Goal: Register for event/course

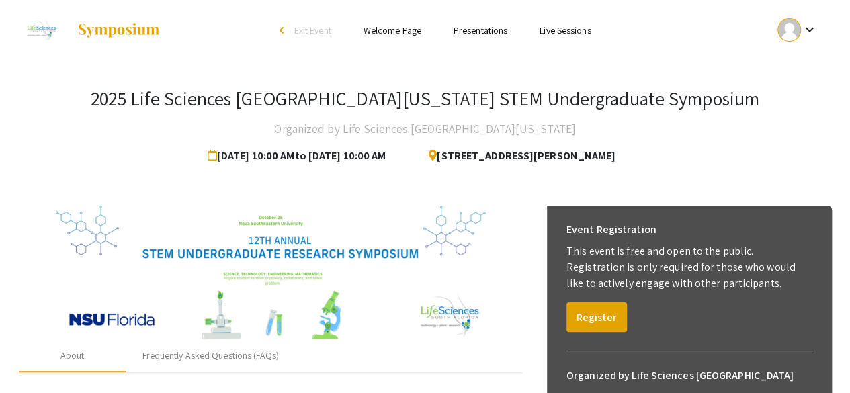
scroll to position [88, 0]
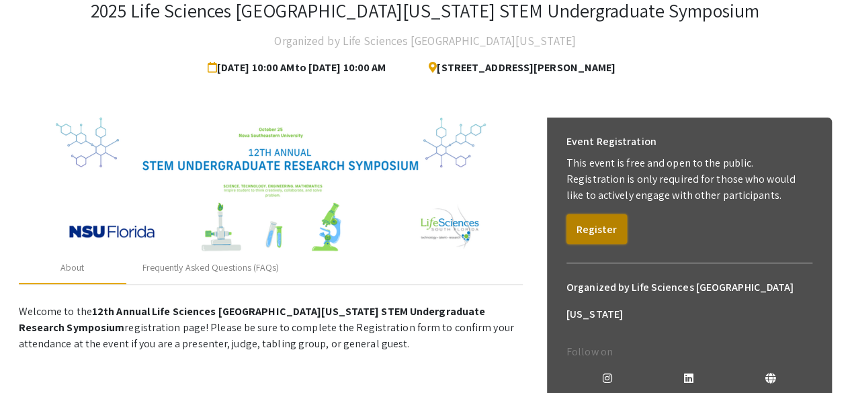
click at [606, 233] on button "Register" at bounding box center [596, 229] width 60 height 30
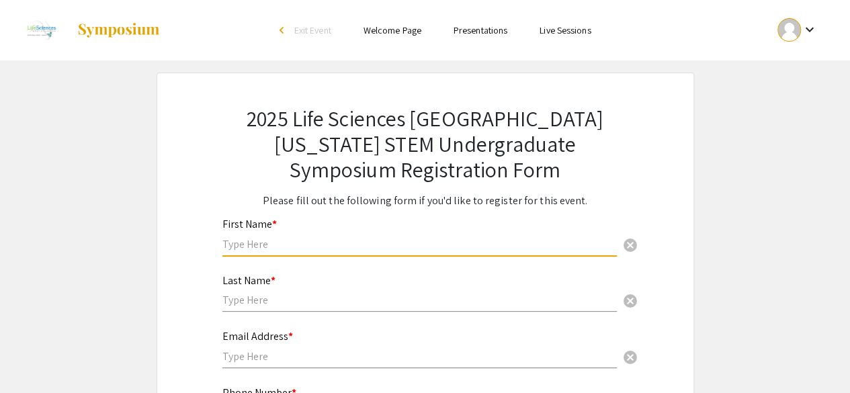
click at [380, 243] on input "text" at bounding box center [419, 244] width 394 height 14
type input "Khushi"
click at [259, 314] on div "Last Name * cancel" at bounding box center [419, 293] width 394 height 65
click at [256, 304] on input "text" at bounding box center [419, 300] width 394 height 14
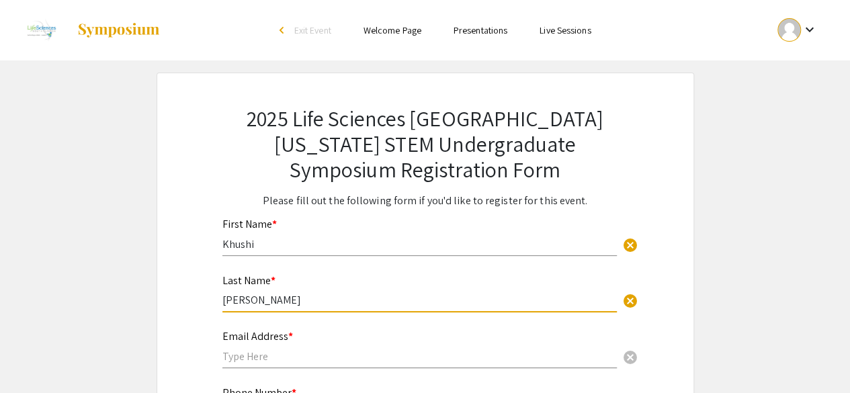
type input "[PERSON_NAME]"
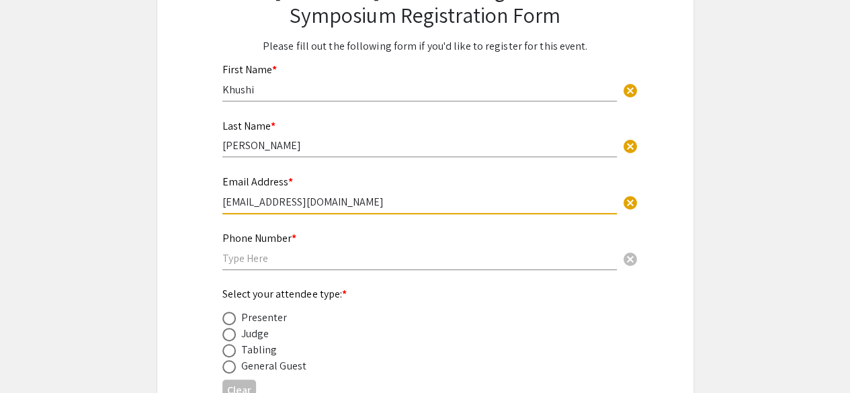
scroll to position [156, 0]
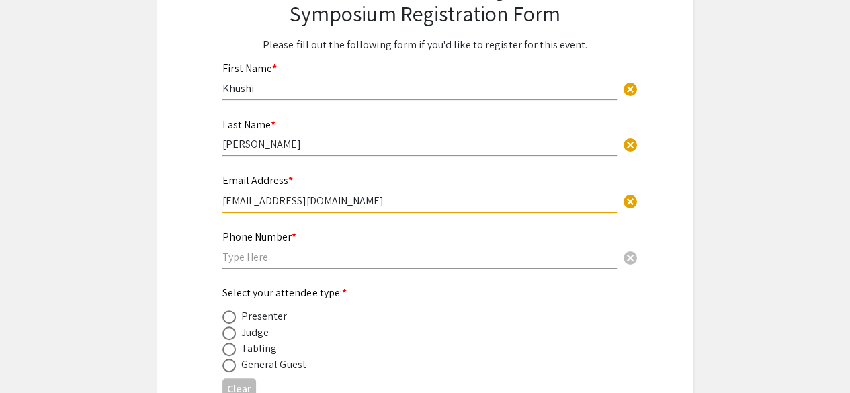
type input "[EMAIL_ADDRESS][DOMAIN_NAME]"
click at [274, 264] on input "text" at bounding box center [419, 257] width 394 height 14
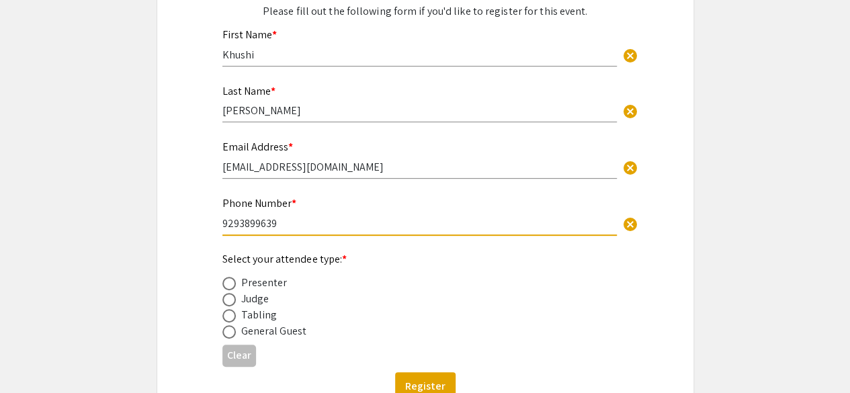
scroll to position [212, 0]
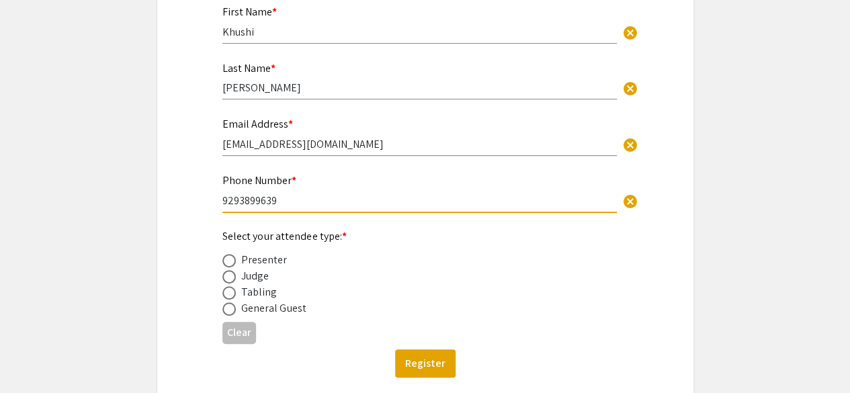
type input "9293899639"
click at [235, 261] on span at bounding box center [228, 260] width 13 height 13
click at [235, 261] on input "radio" at bounding box center [228, 260] width 13 height 13
radio input "true"
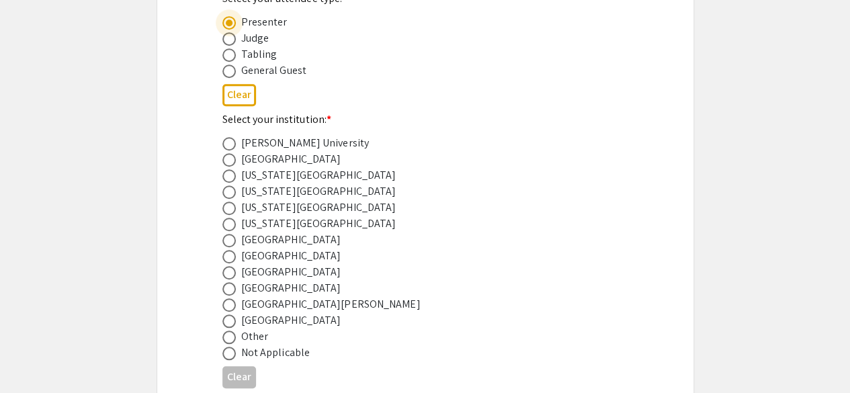
scroll to position [451, 0]
click at [232, 274] on span at bounding box center [228, 271] width 13 height 13
click at [232, 274] on input "radio" at bounding box center [228, 271] width 13 height 13
radio input "true"
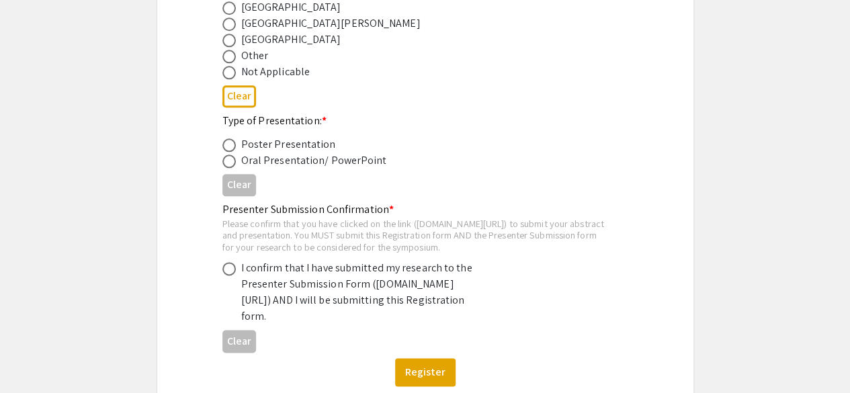
scroll to position [737, 0]
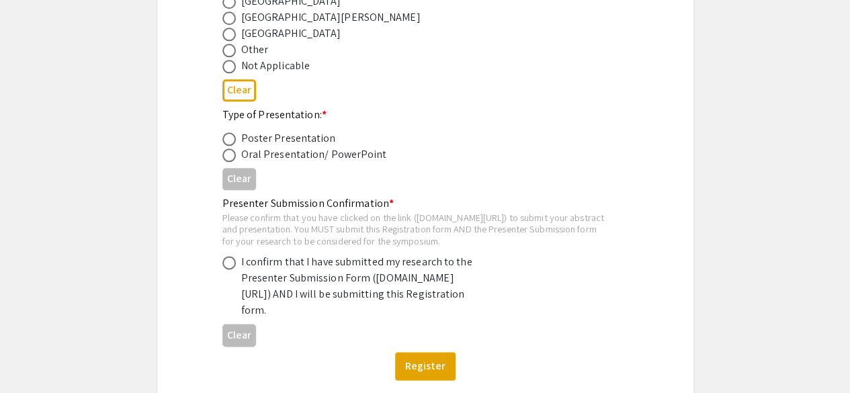
click at [232, 269] on span at bounding box center [228, 262] width 13 height 13
click at [232, 269] on input "radio" at bounding box center [228, 262] width 13 height 13
radio input "true"
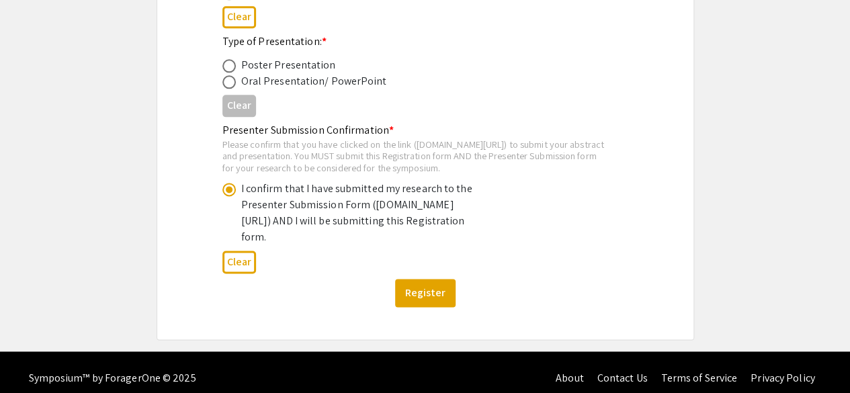
scroll to position [815, 0]
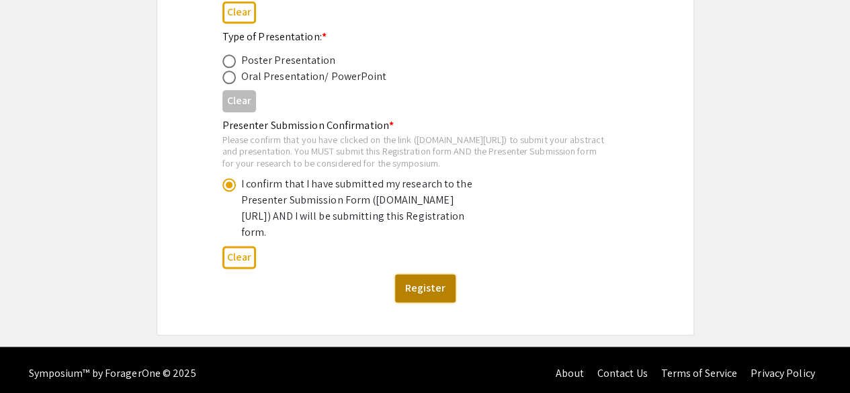
click at [430, 302] on button "Register" at bounding box center [425, 288] width 60 height 28
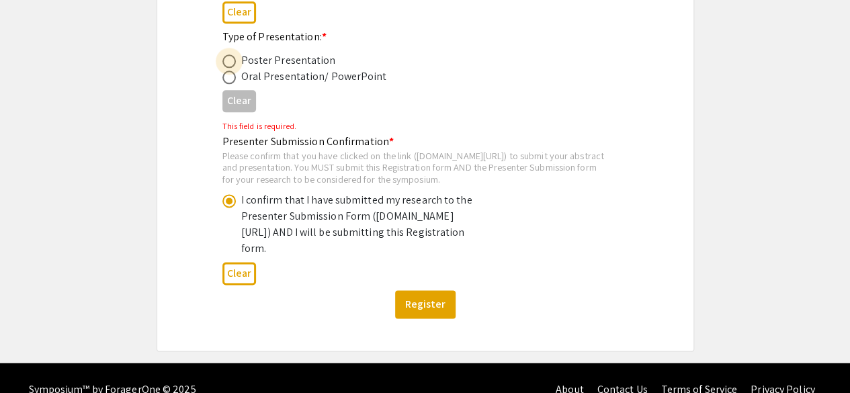
click at [227, 67] on span at bounding box center [228, 60] width 13 height 13
click at [227, 67] on input "radio" at bounding box center [228, 60] width 13 height 13
radio input "true"
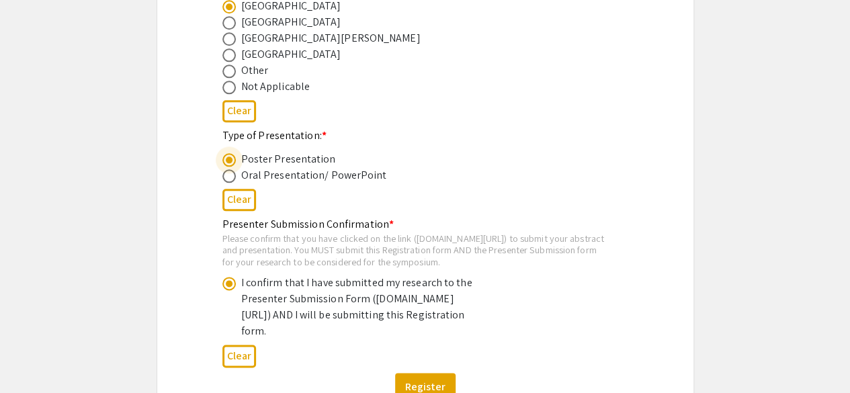
scroll to position [849, 0]
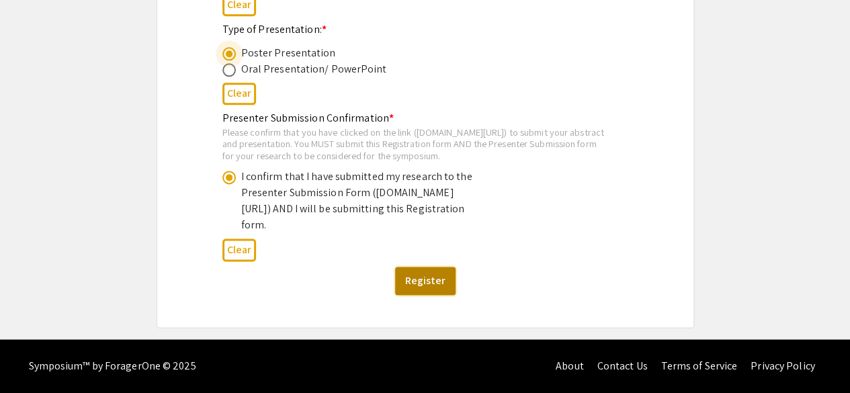
click at [412, 278] on button "Register" at bounding box center [425, 281] width 60 height 28
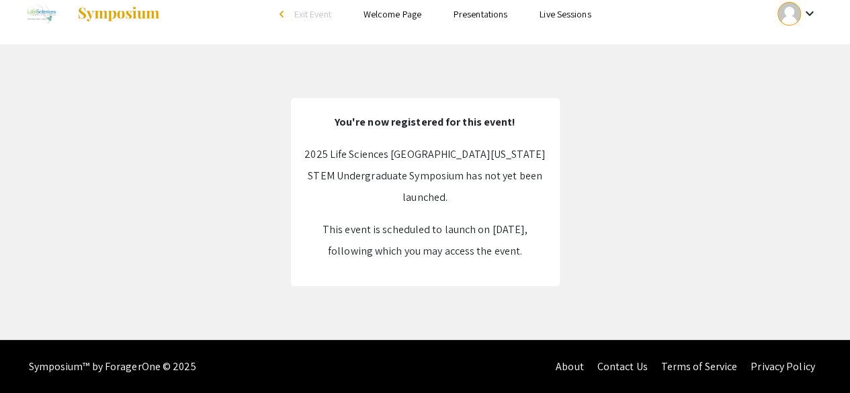
scroll to position [0, 0]
